Goal: Task Accomplishment & Management: Complete application form

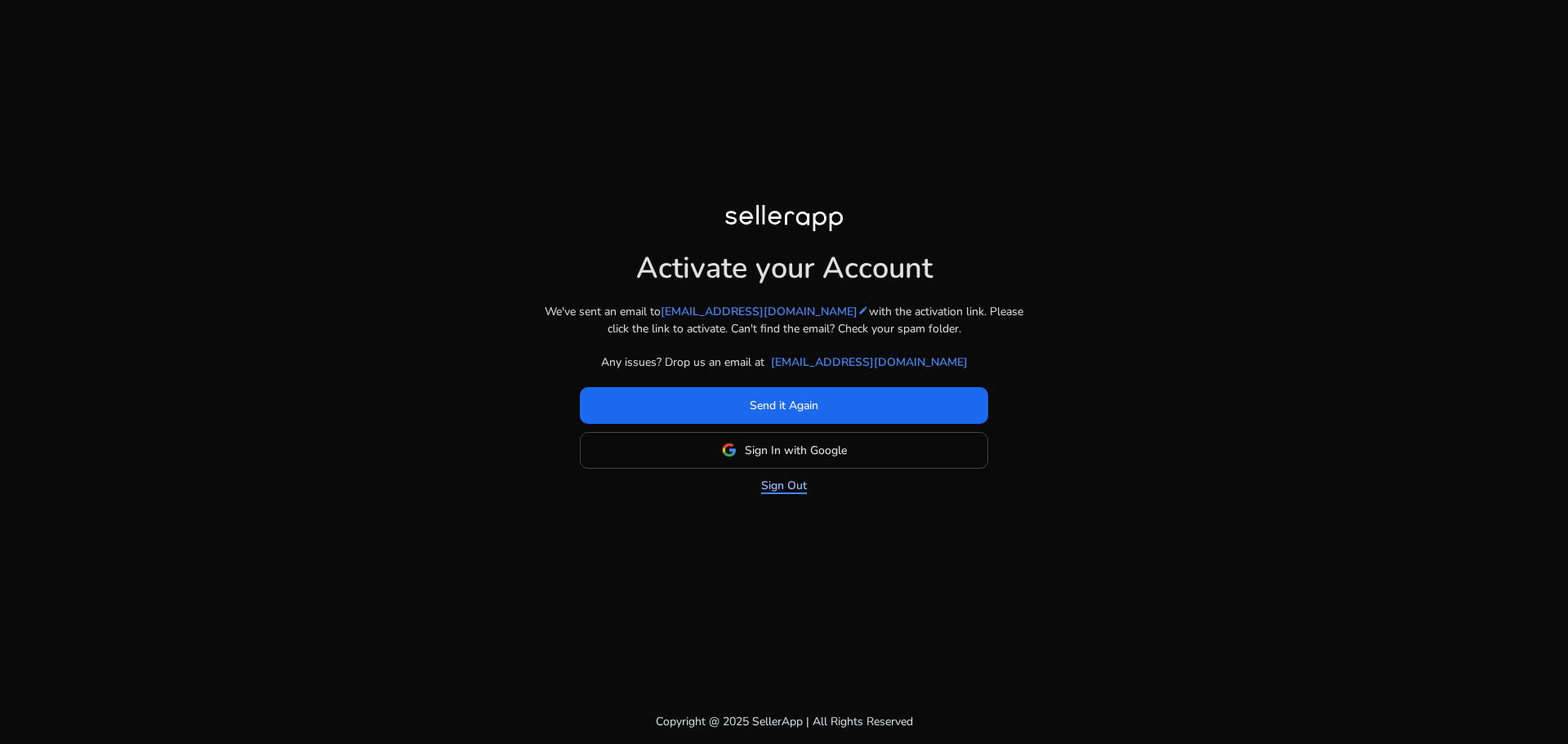
click at [794, 479] on link "Sign Out" at bounding box center [783, 486] width 45 height 17
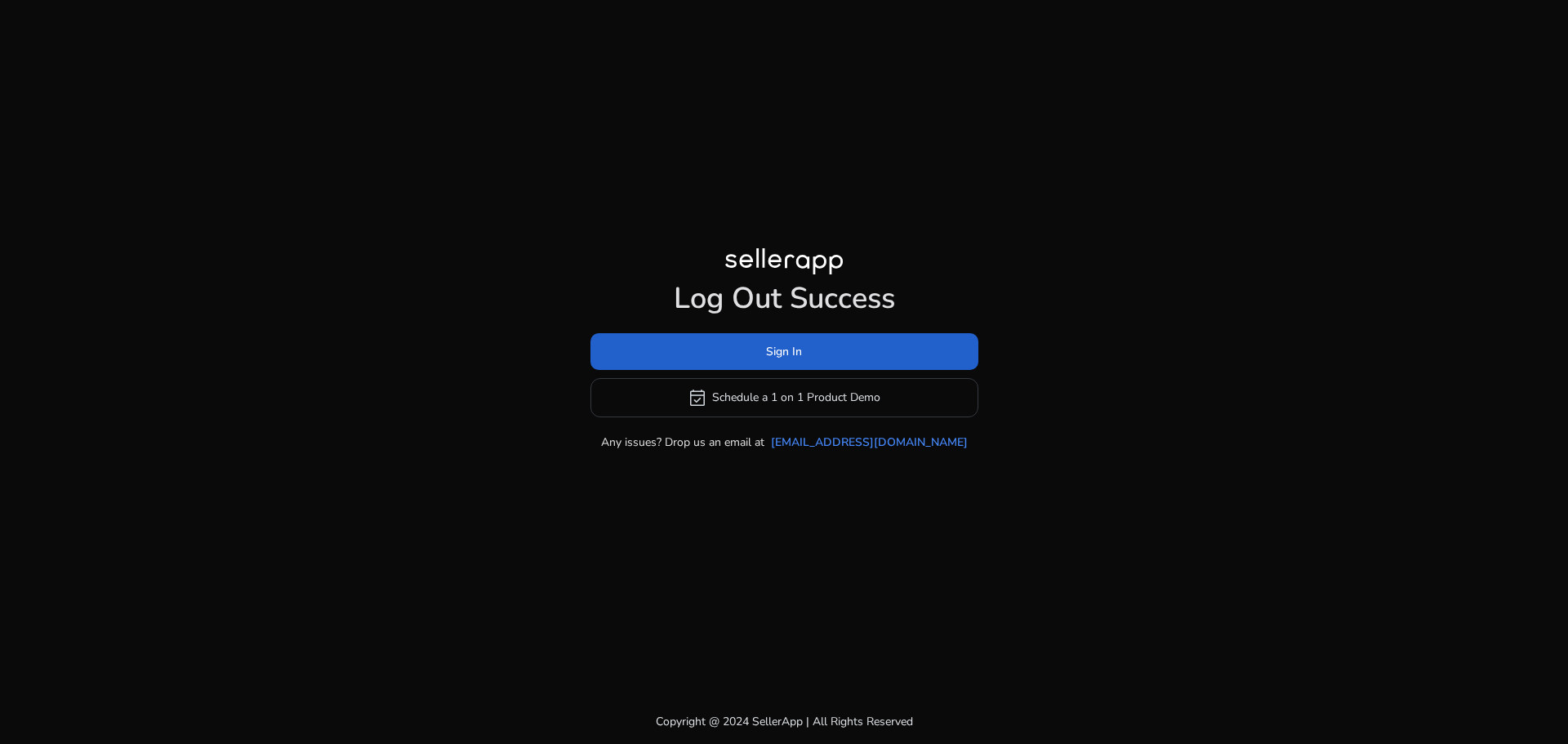
click at [798, 345] on span "Sign In" at bounding box center [784, 351] width 36 height 17
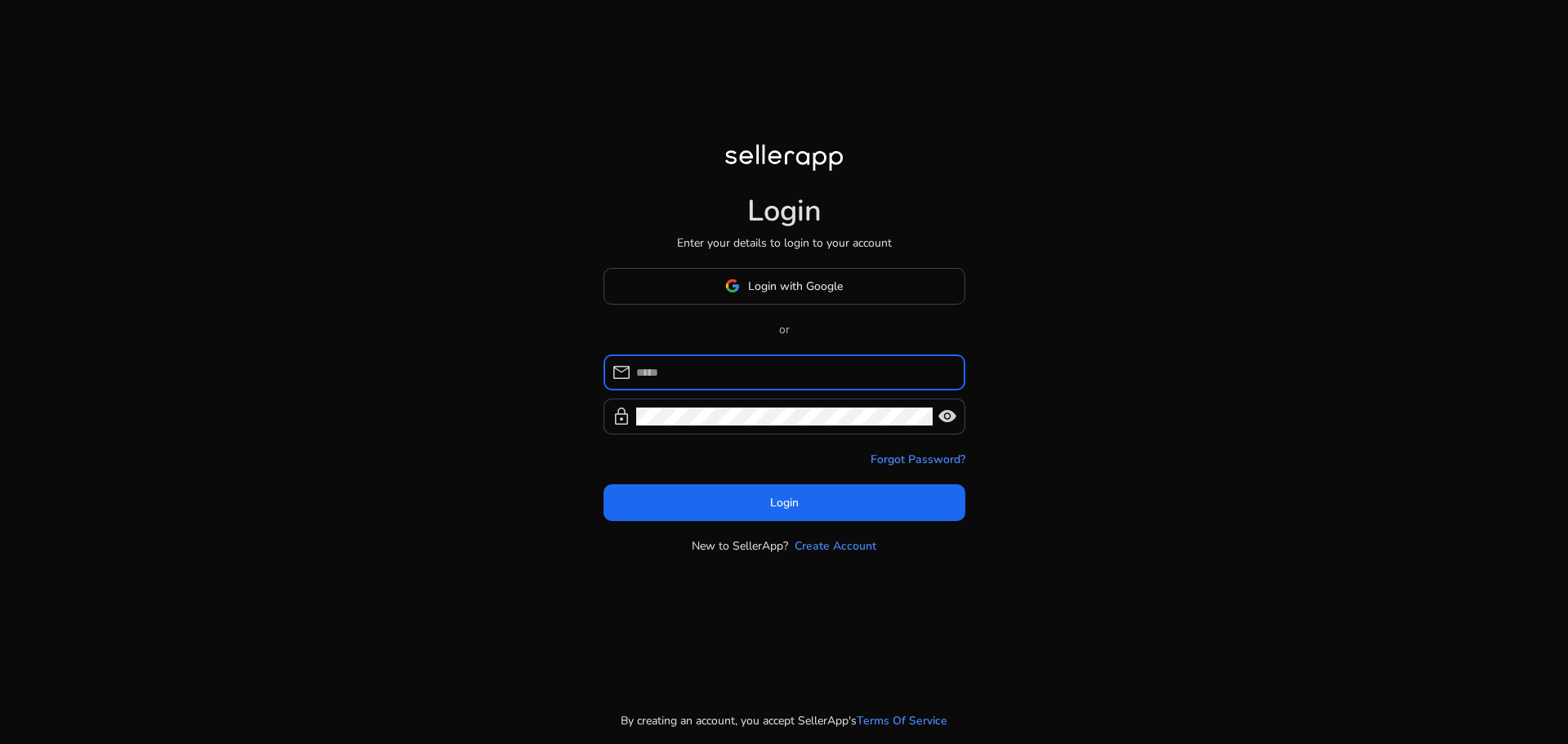
type input "**********"
click at [763, 374] on input "**********" at bounding box center [794, 372] width 316 height 18
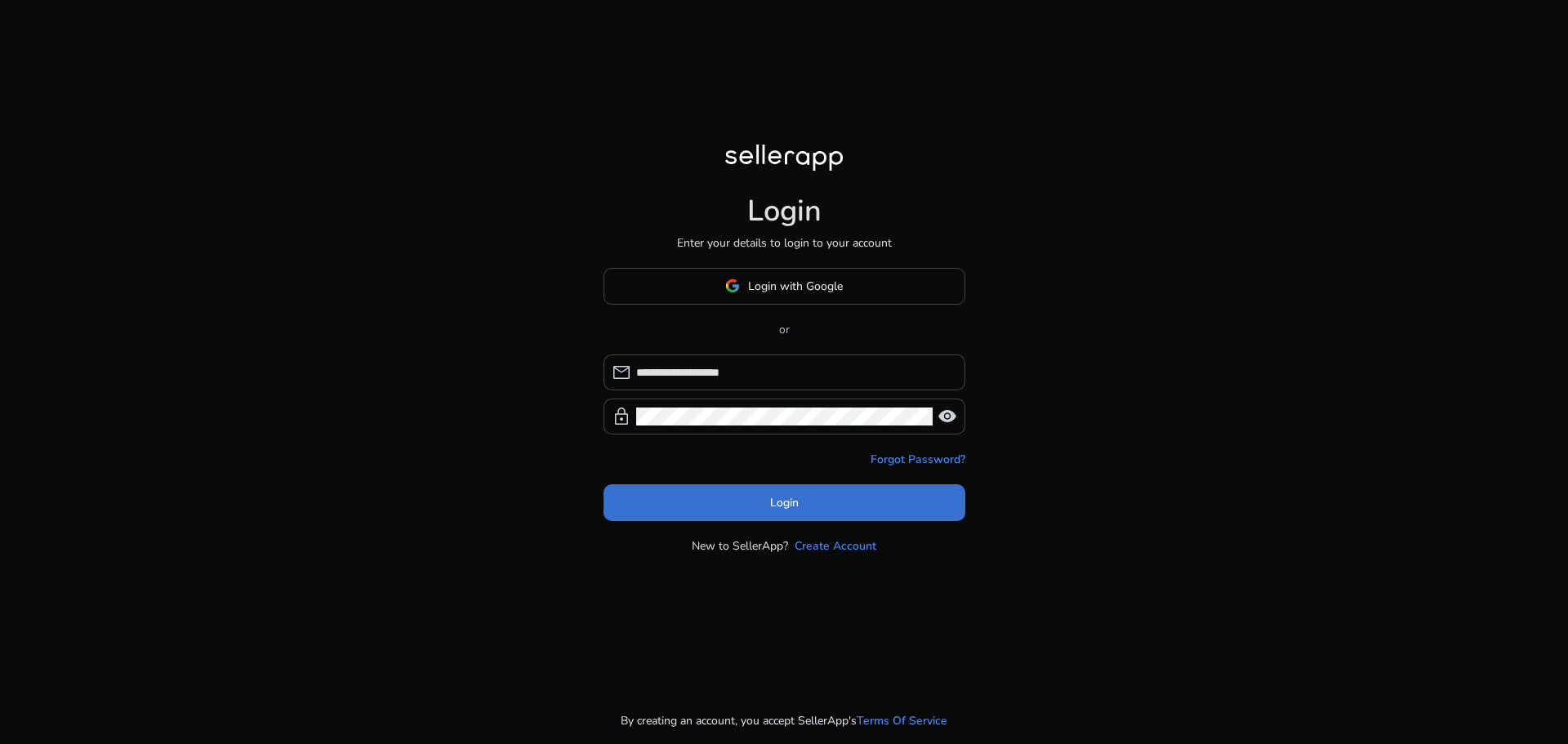
click at [781, 491] on span at bounding box center [784, 502] width 362 height 39
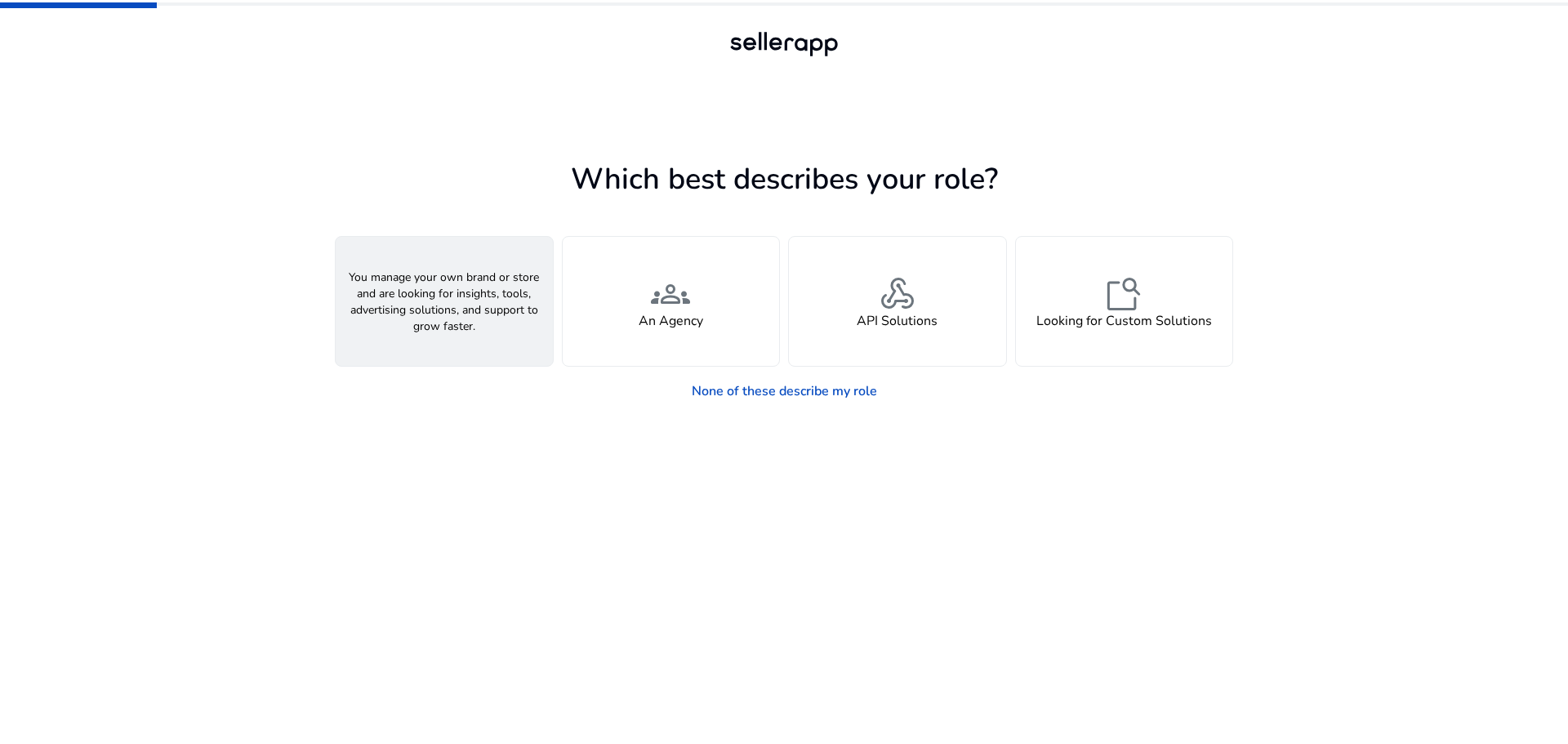
click at [437, 298] on span "person" at bounding box center [445, 294] width 39 height 39
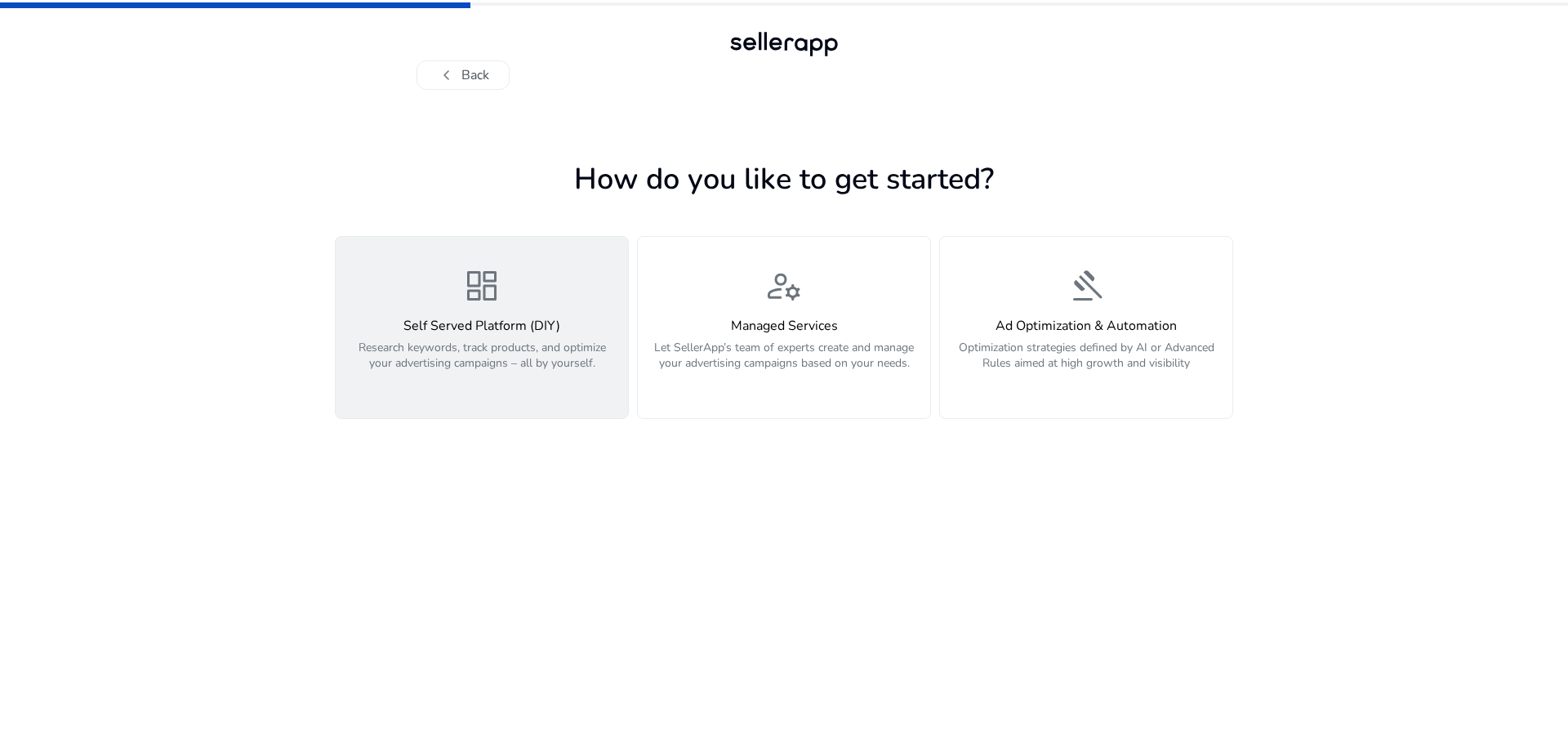
click at [564, 298] on div "dashboard Self Served Platform (DIY) Research keywords, track products, and opt…" at bounding box center [481, 327] width 273 height 122
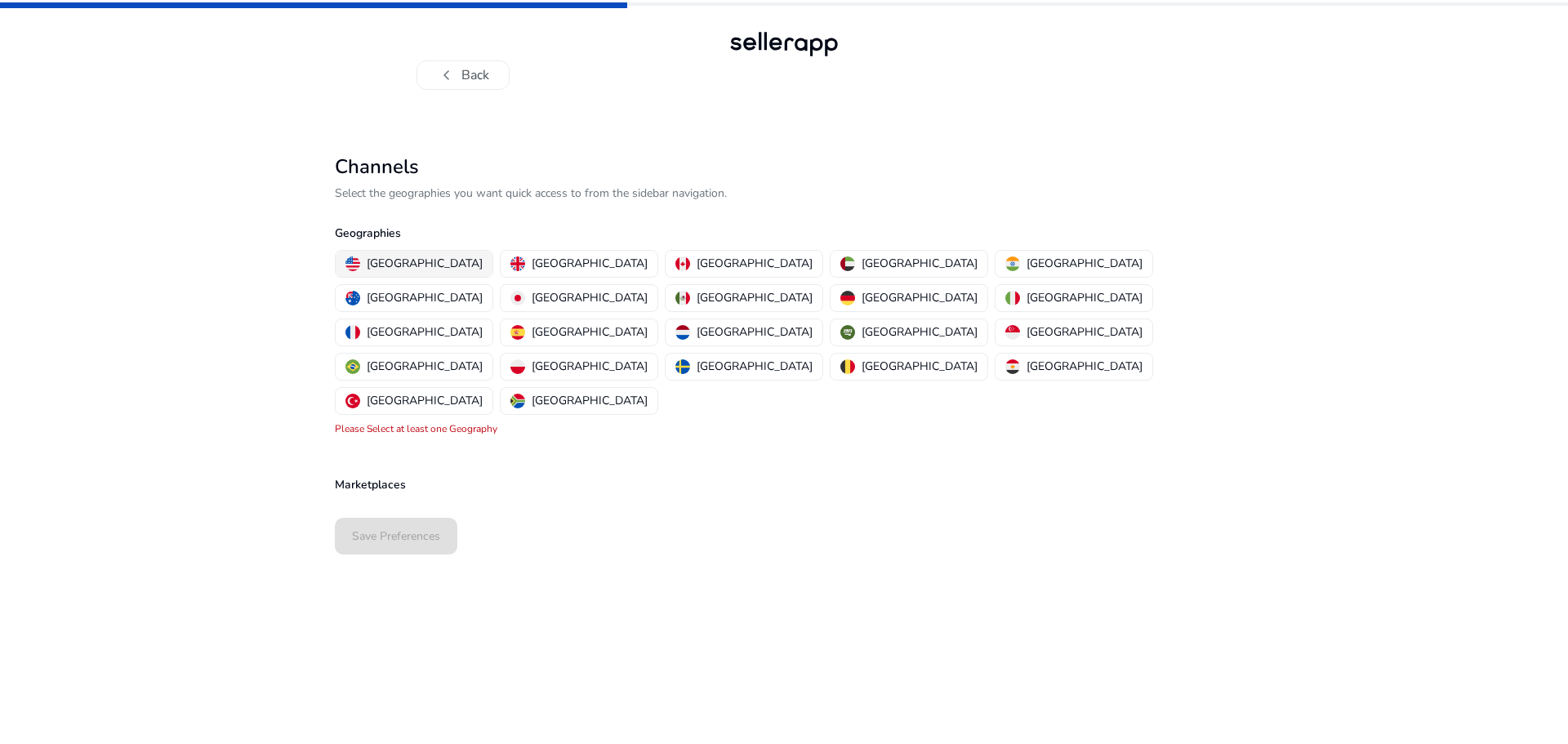
click at [397, 261] on p "[GEOGRAPHIC_DATA]" at bounding box center [425, 263] width 116 height 17
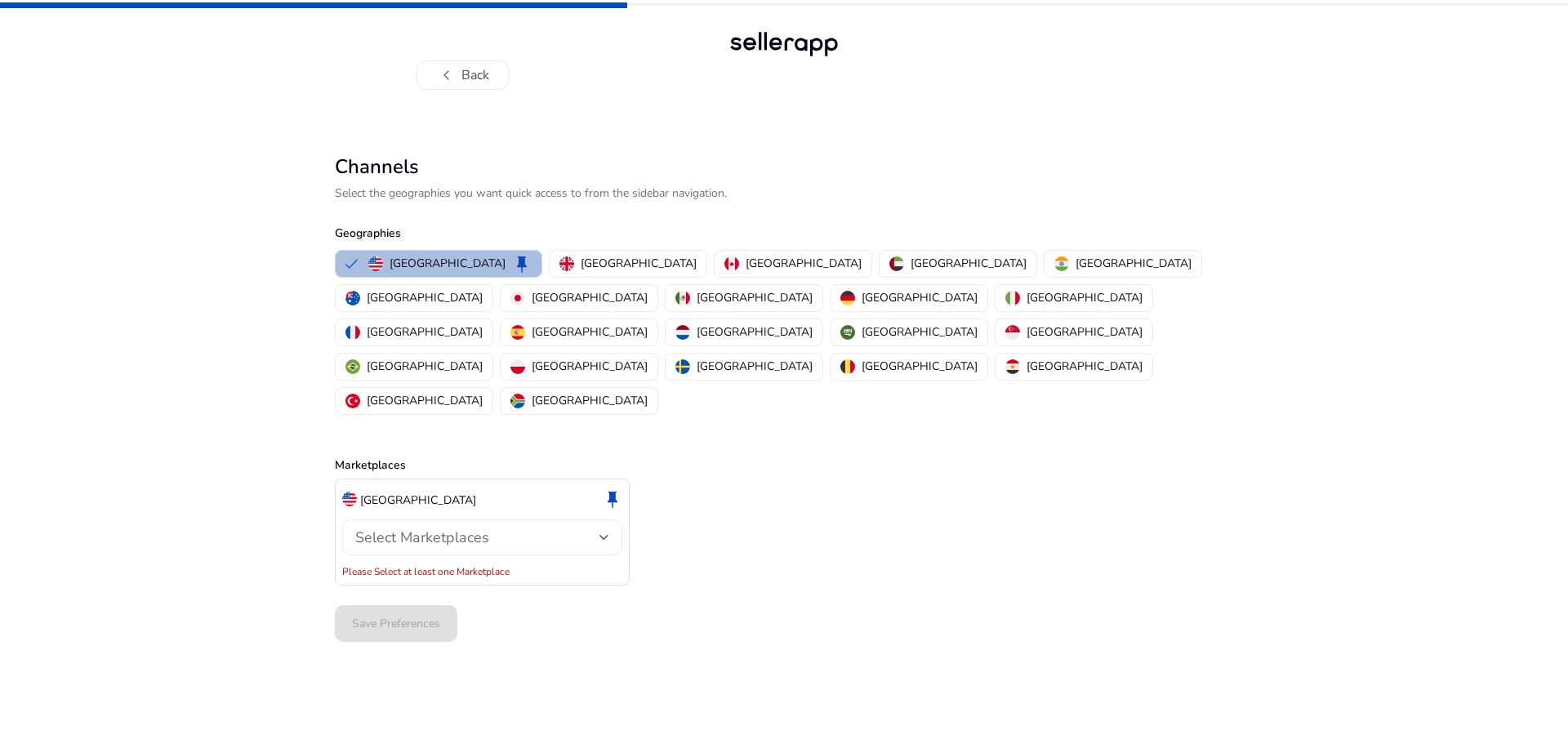
click at [418, 528] on span "Select Marketplaces" at bounding box center [421, 537] width 134 height 20
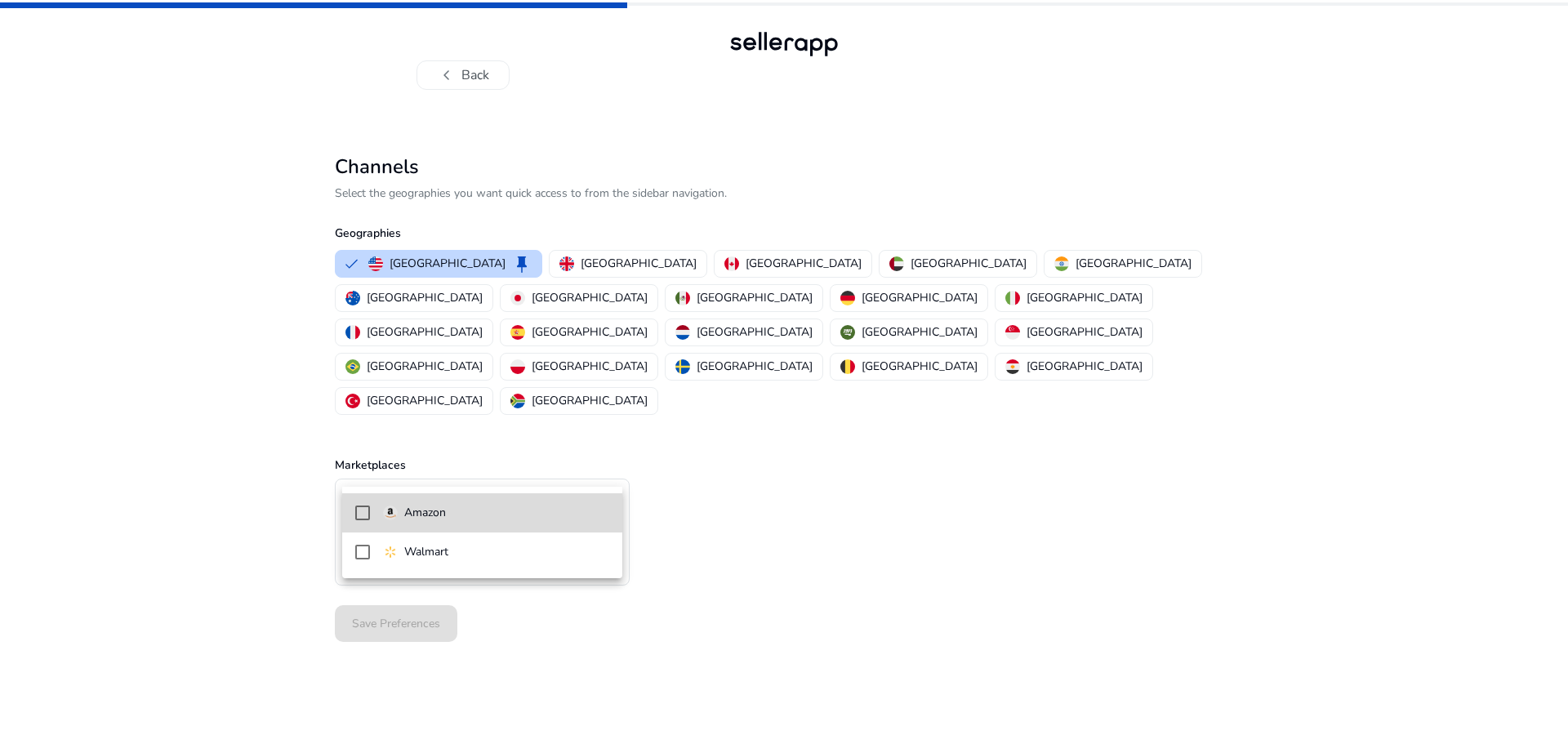
click at [444, 511] on p "Amazon" at bounding box center [425, 512] width 42 height 18
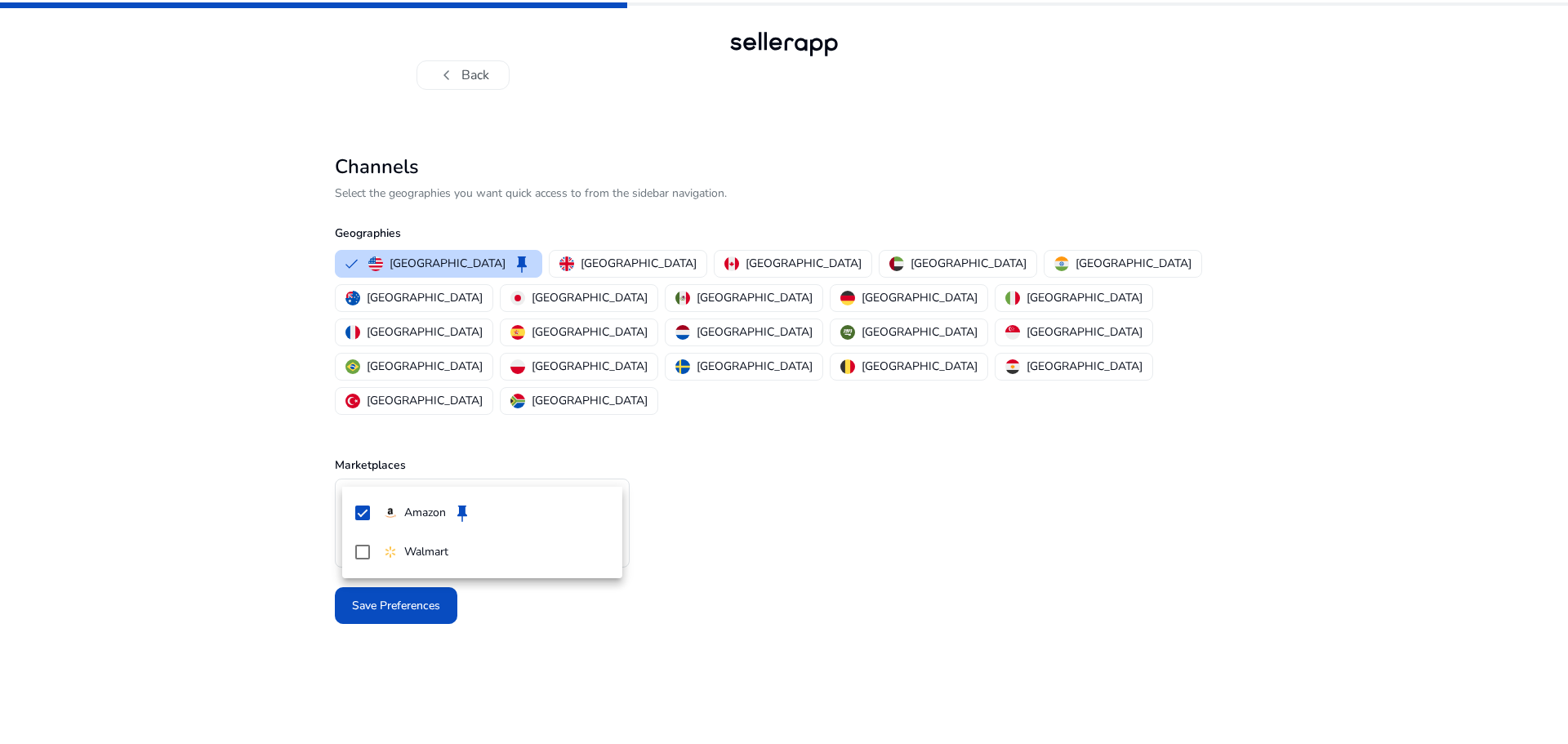
click at [225, 550] on div at bounding box center [784, 372] width 1568 height 744
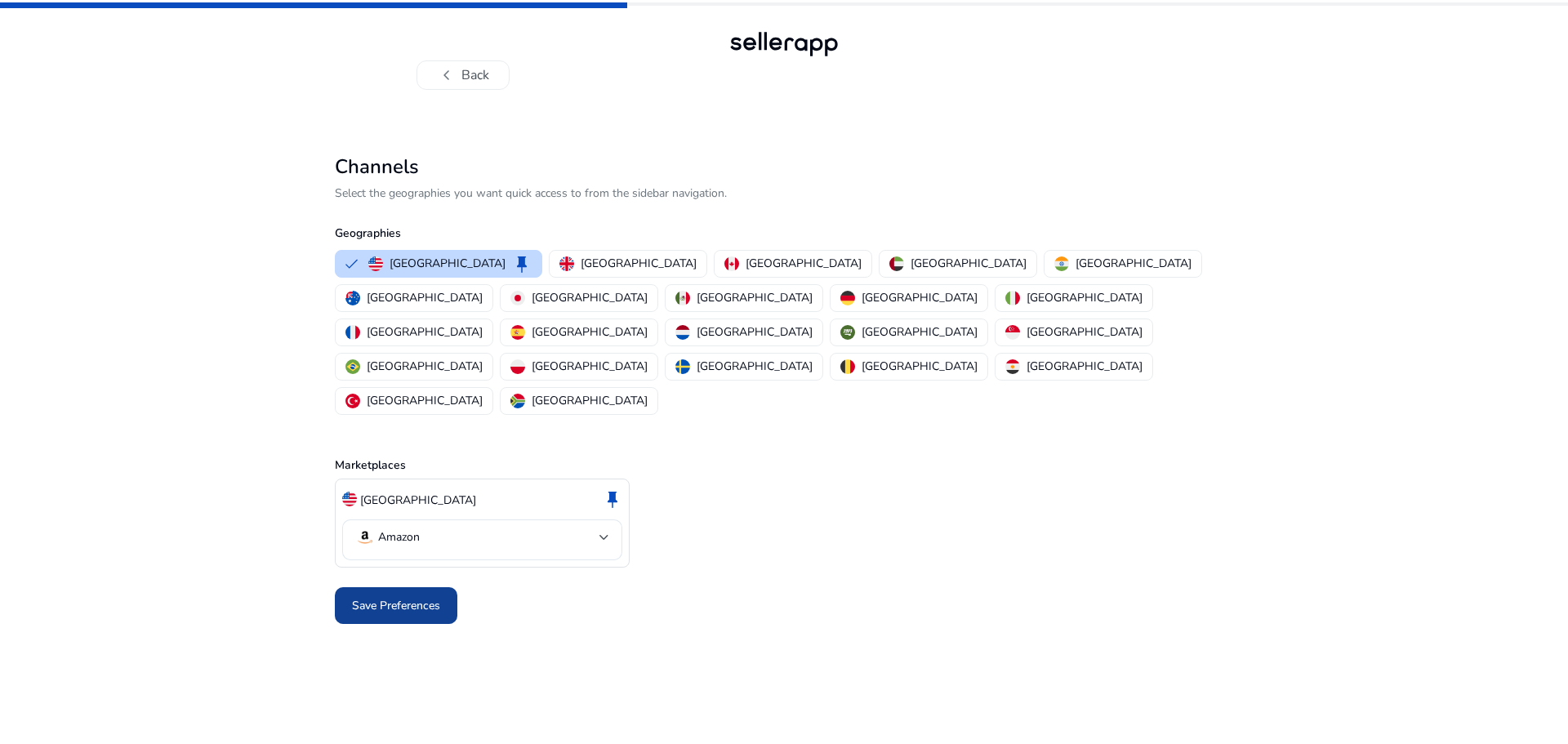
click at [373, 597] on span "Save Preferences" at bounding box center [396, 605] width 88 height 17
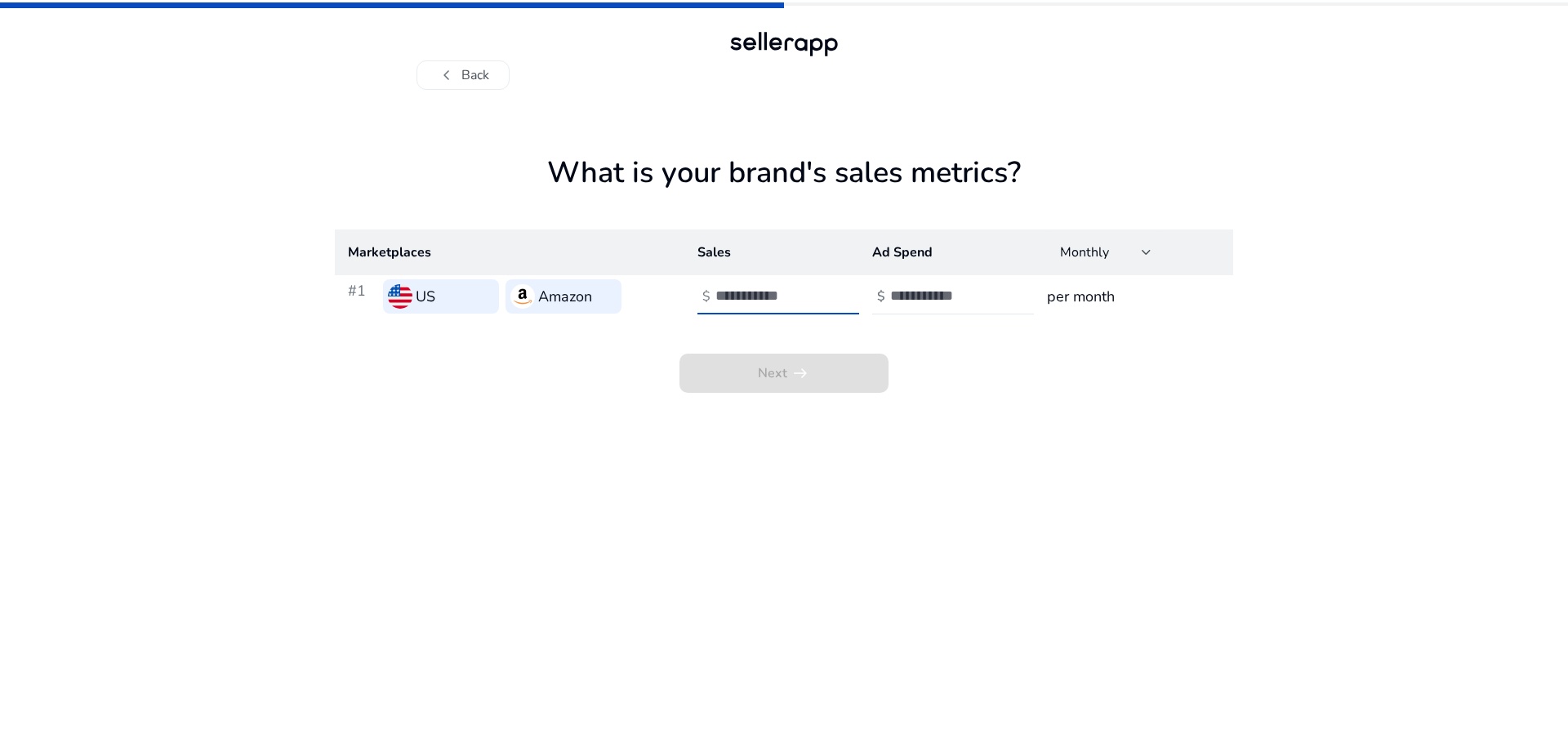
click at [741, 300] on input "number" at bounding box center [770, 295] width 110 height 18
type input "*"
click at [951, 295] on input "number" at bounding box center [945, 295] width 110 height 18
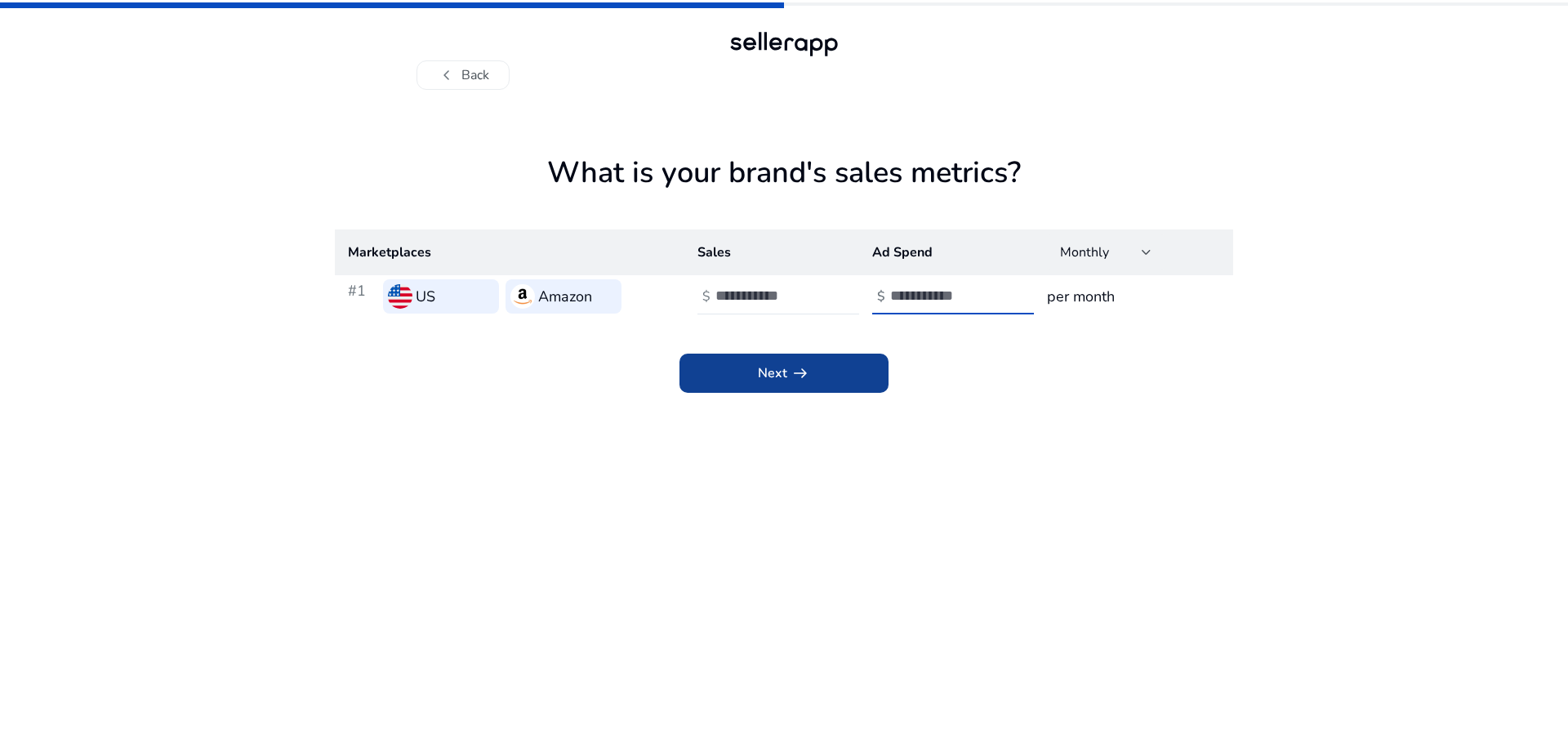
type input "*"
click at [772, 376] on span "Next arrow_right_alt" at bounding box center [783, 373] width 52 height 20
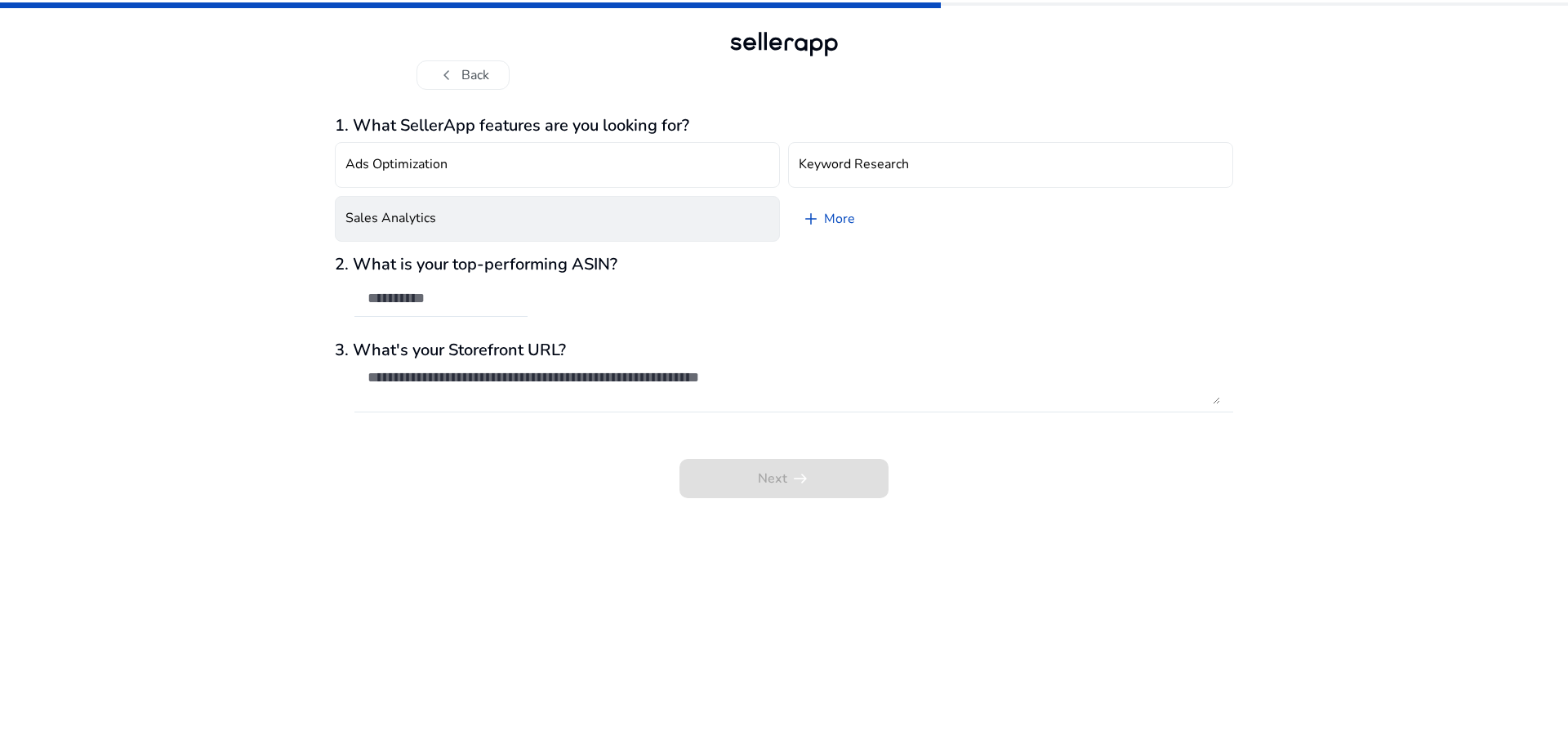
click at [485, 227] on button "Sales Analytics" at bounding box center [557, 218] width 445 height 45
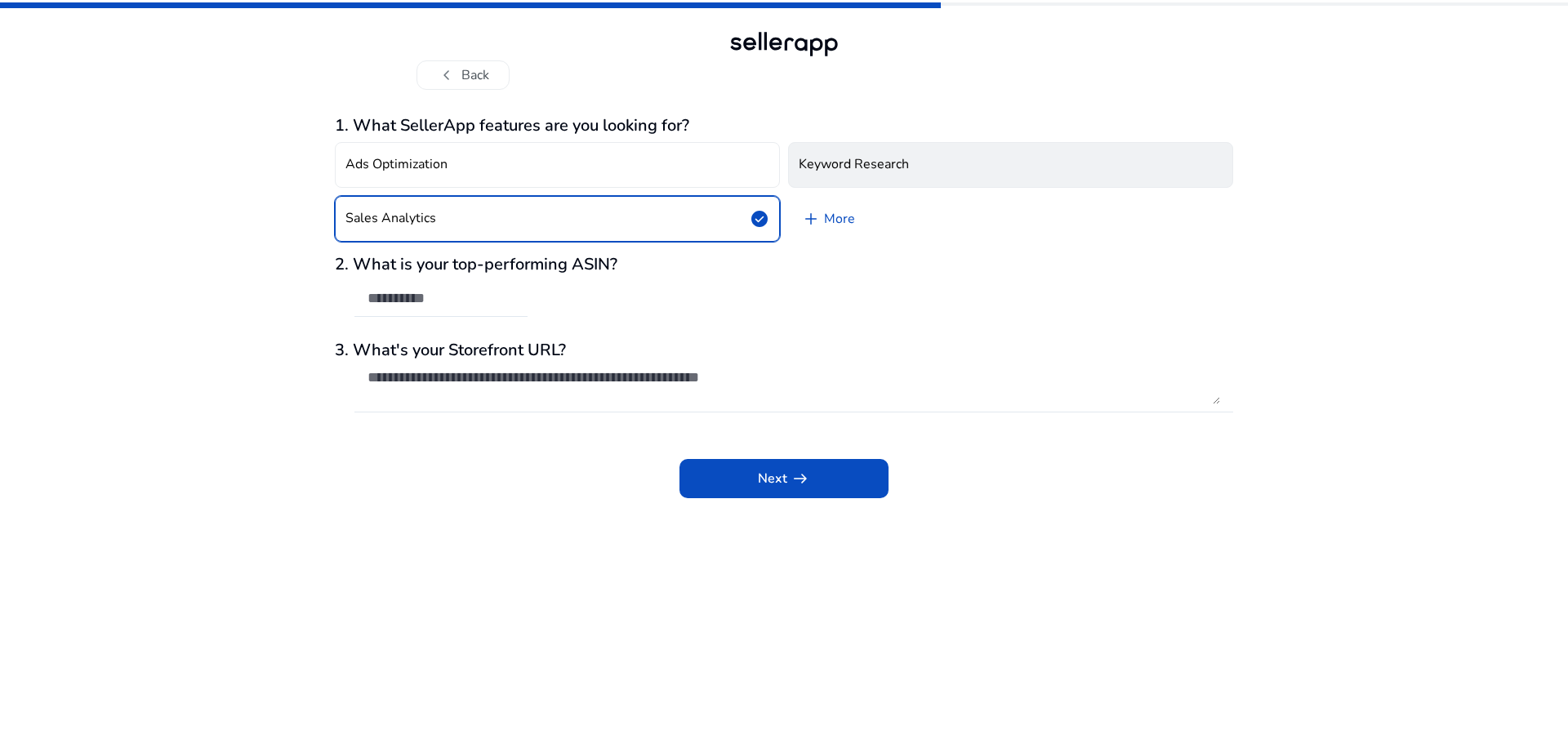
click at [924, 152] on button "Keyword Research" at bounding box center [1011, 164] width 445 height 45
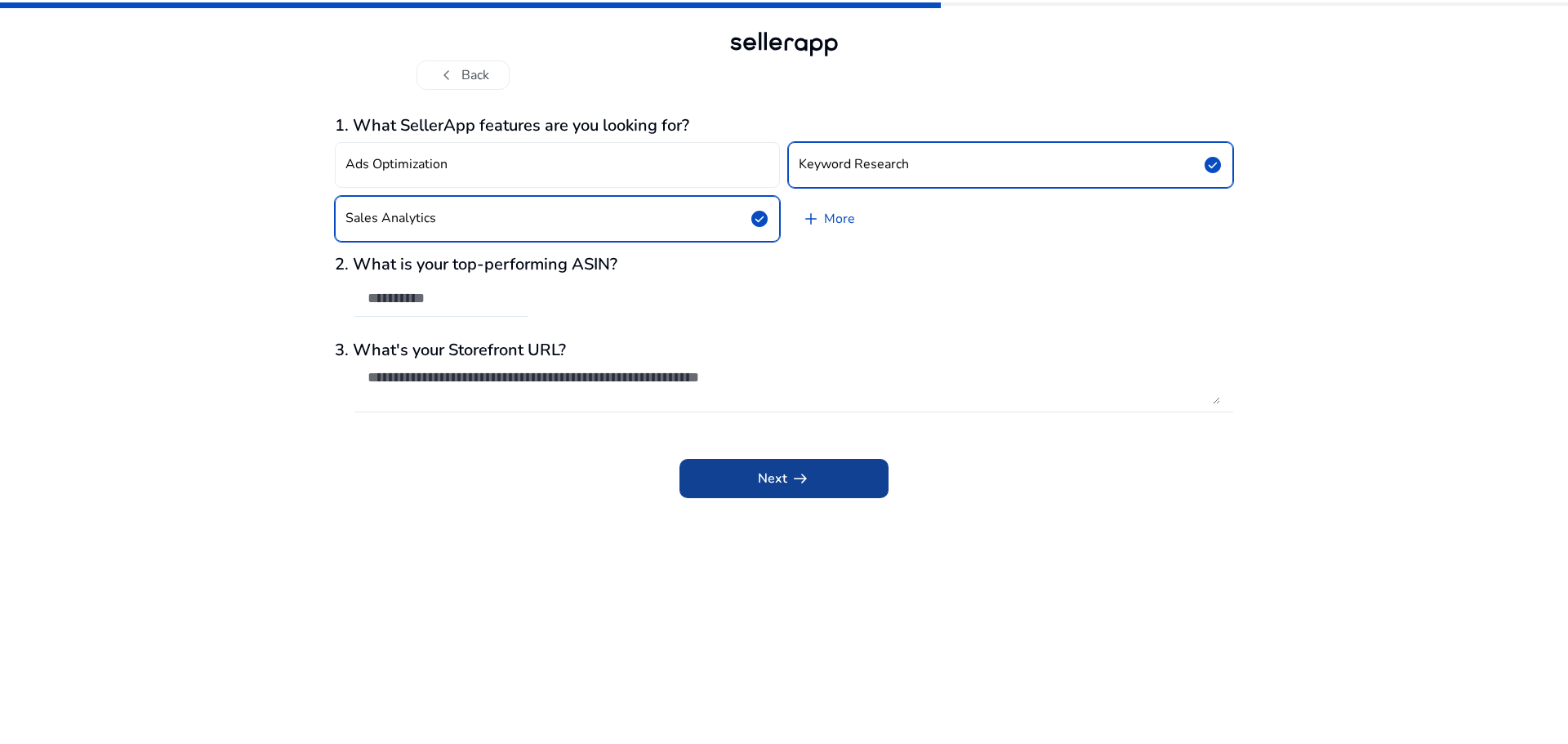
click at [723, 474] on span at bounding box center [784, 479] width 209 height 39
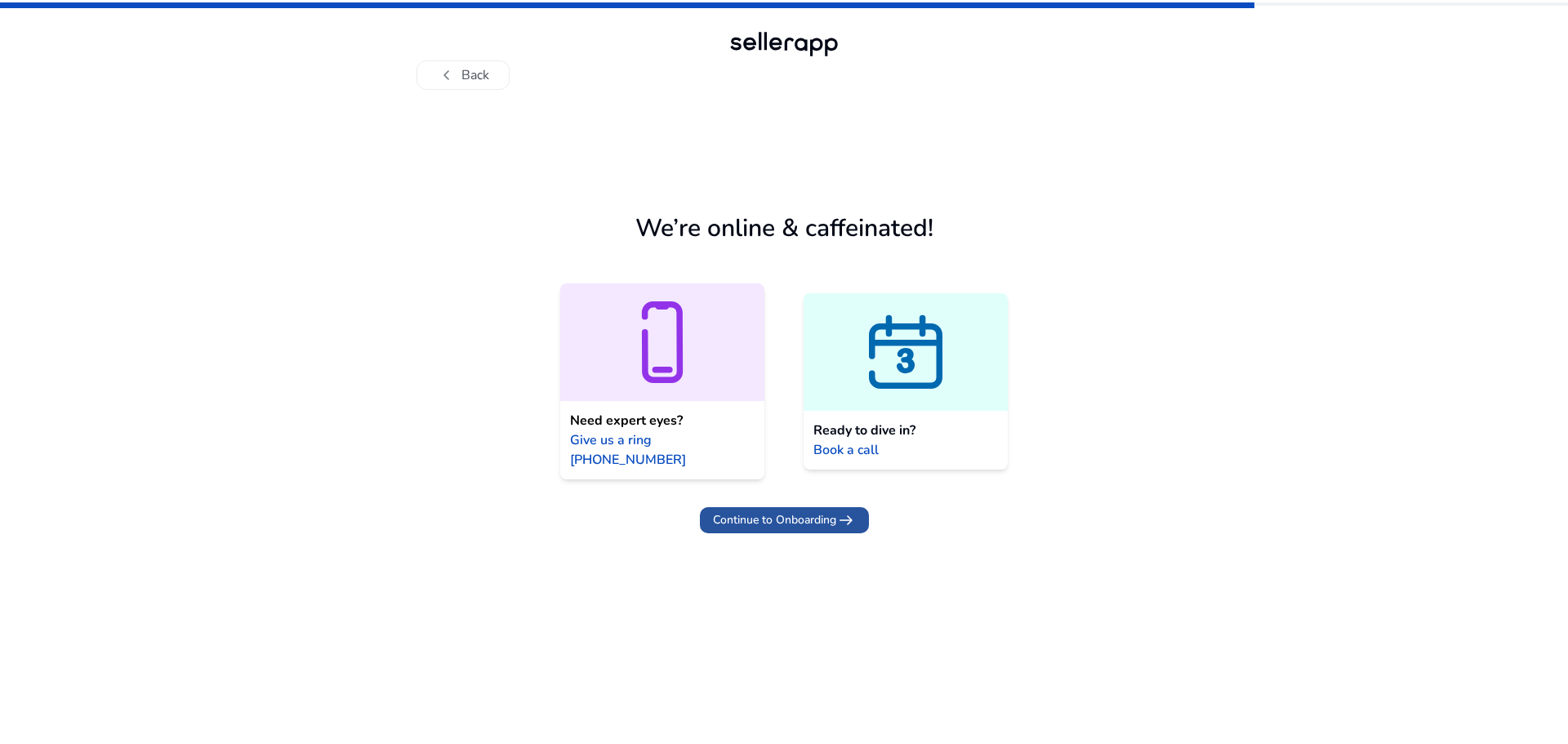
click at [819, 511] on span "Continue to Onboarding" at bounding box center [775, 520] width 123 height 17
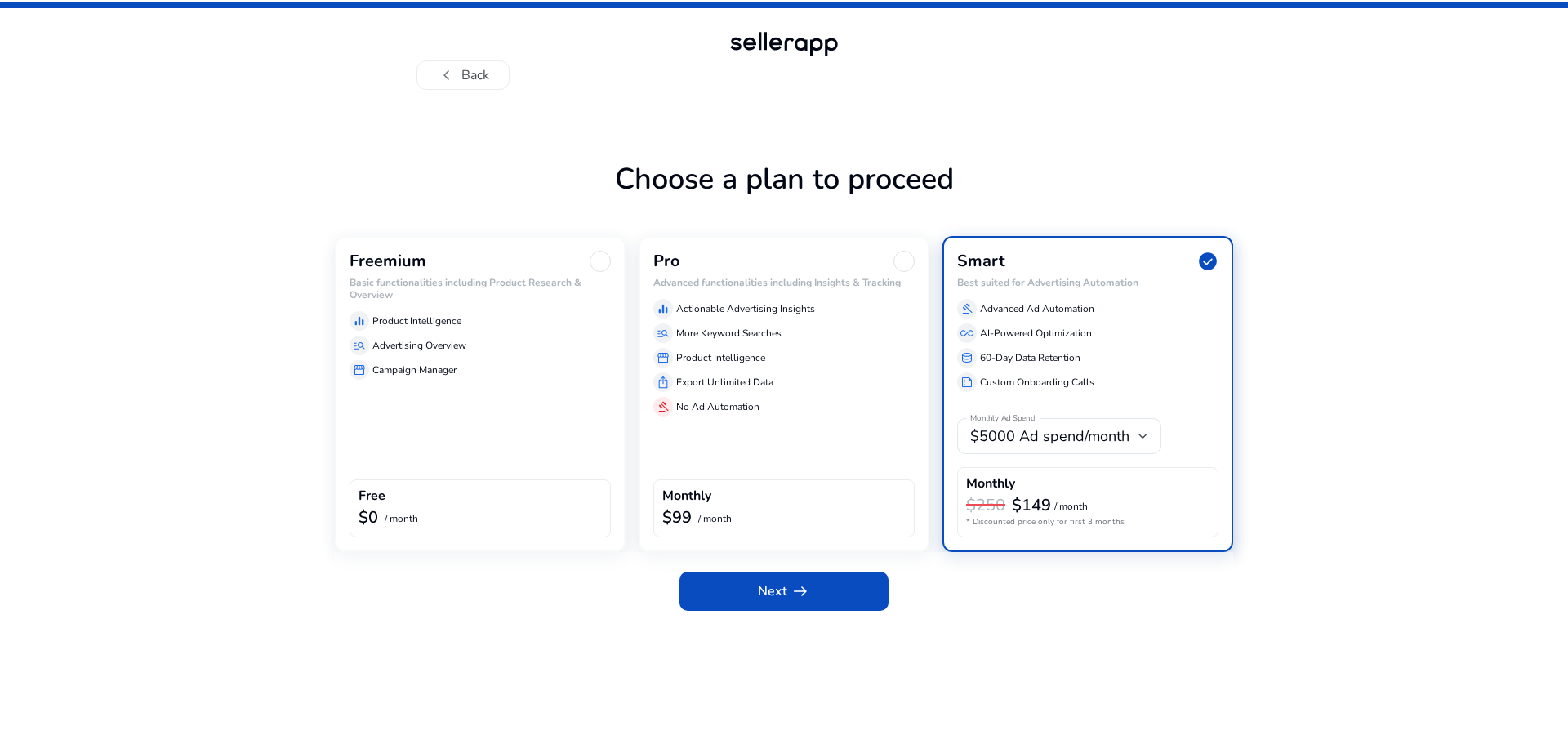
click at [413, 385] on div "Freemium Basic functionalities including Product Research & Overview equalizer …" at bounding box center [480, 394] width 291 height 316
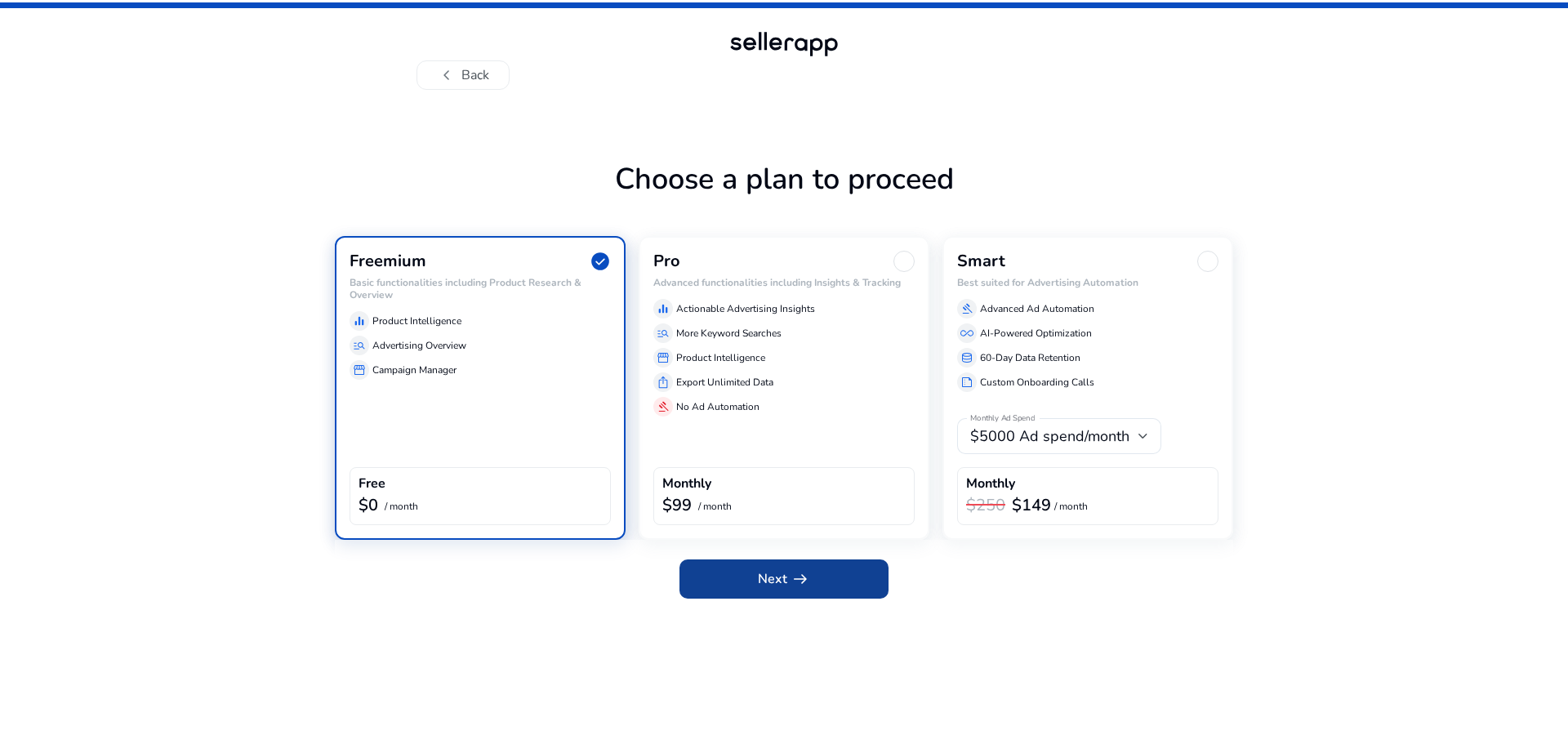
click at [757, 567] on span at bounding box center [784, 579] width 209 height 39
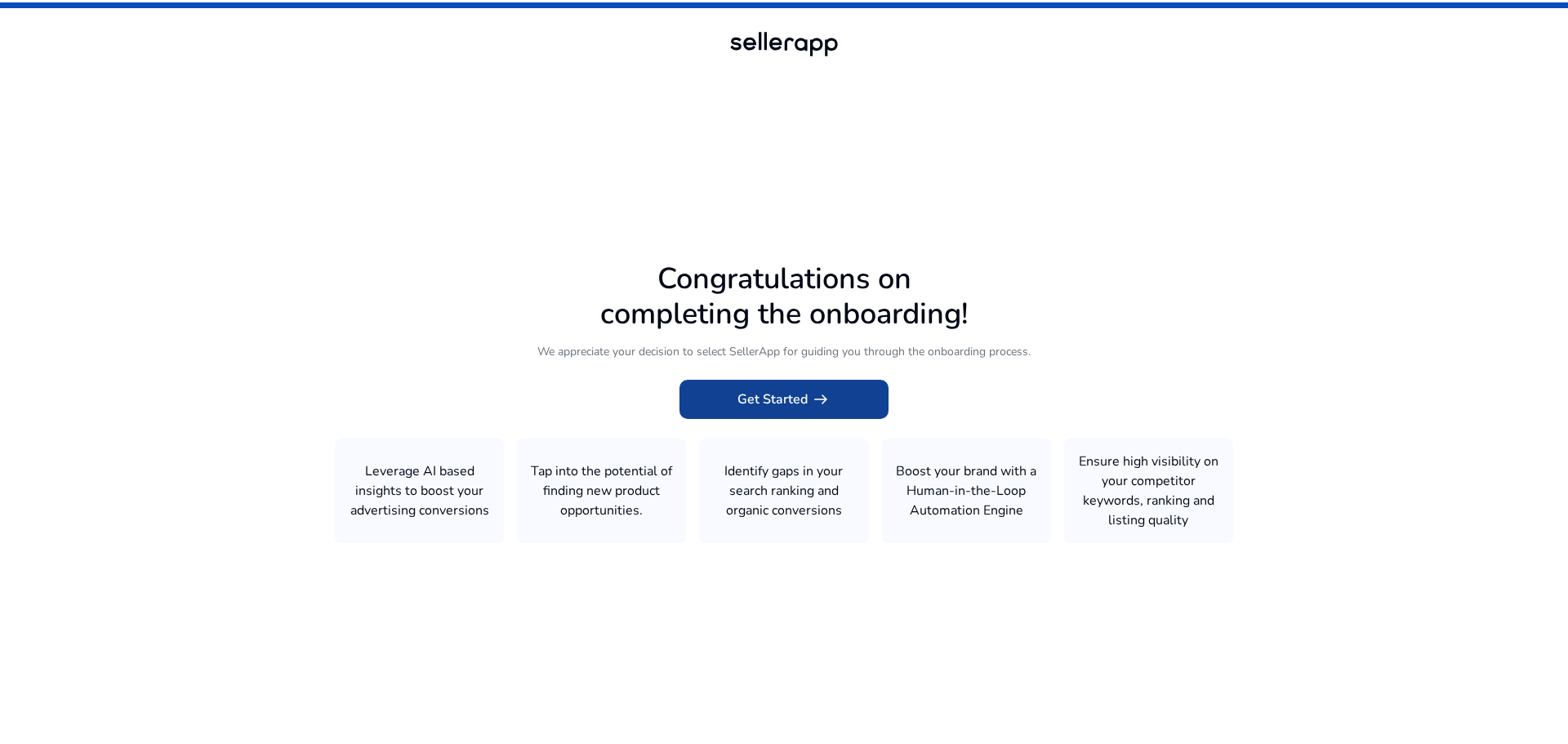
click at [781, 402] on span "Get Started arrow_right_alt" at bounding box center [783, 399] width 93 height 20
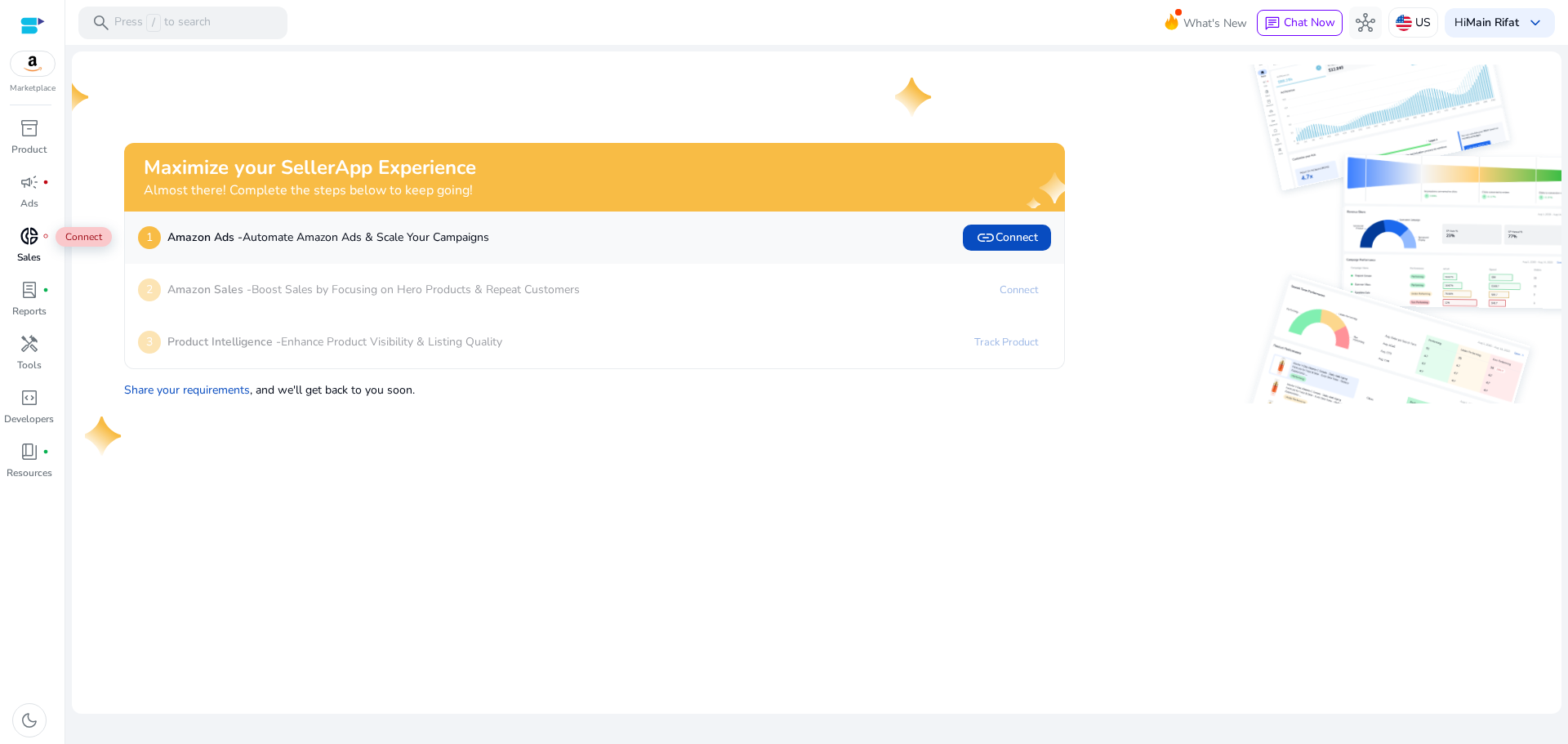
click at [30, 241] on span "donut_small" at bounding box center [29, 236] width 20 height 20
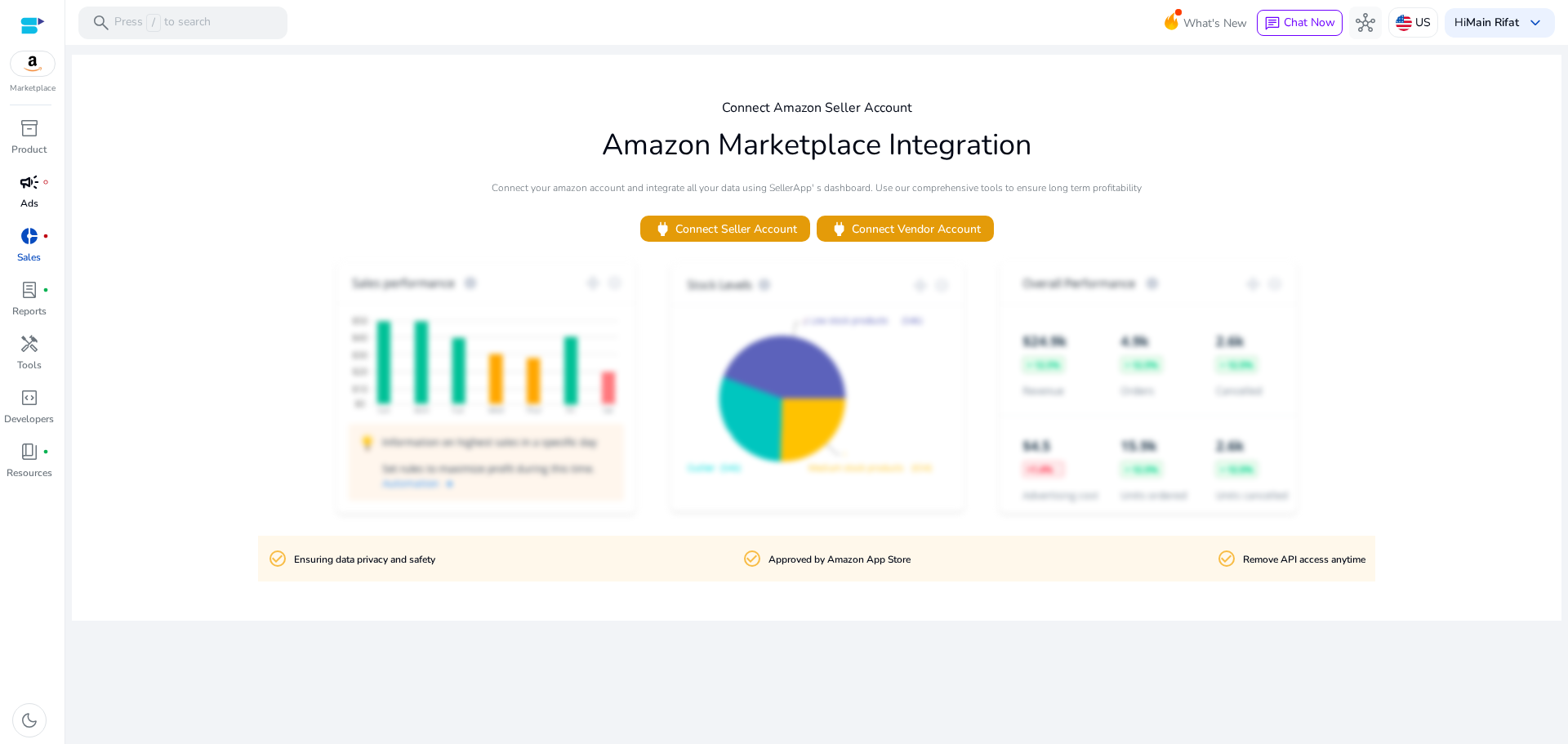
click at [33, 205] on p "Ads" at bounding box center [29, 203] width 18 height 15
